Goal: Task Accomplishment & Management: Complete application form

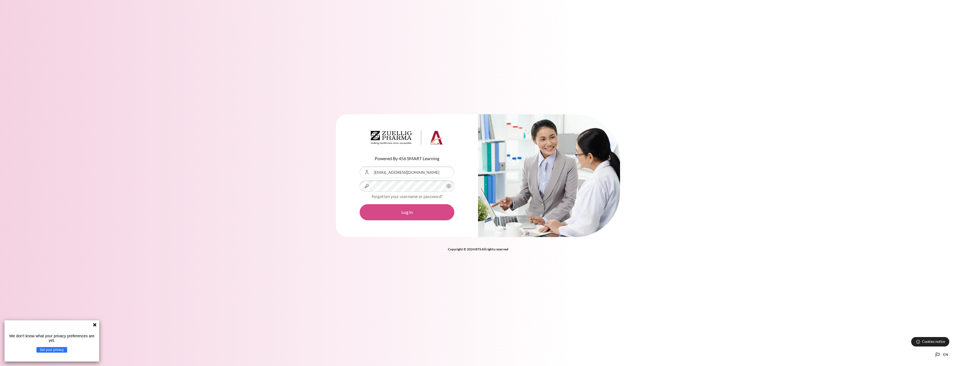
click at [413, 211] on button "Log in" at bounding box center [406, 212] width 95 height 16
